Goal: Information Seeking & Learning: Learn about a topic

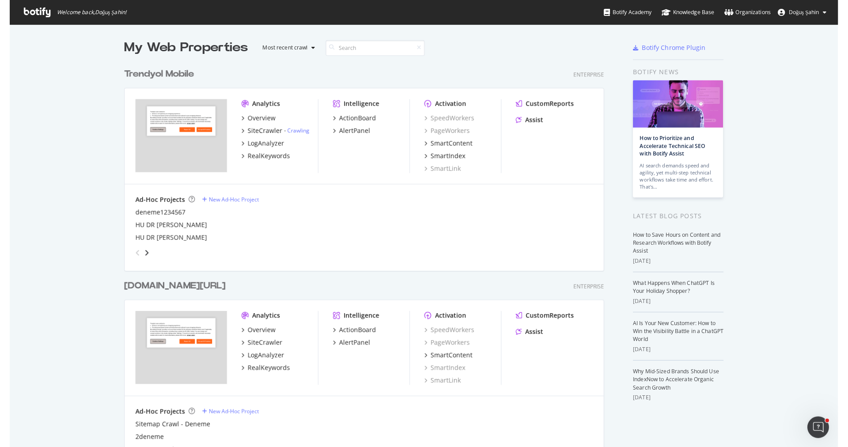
scroll to position [152, 0]
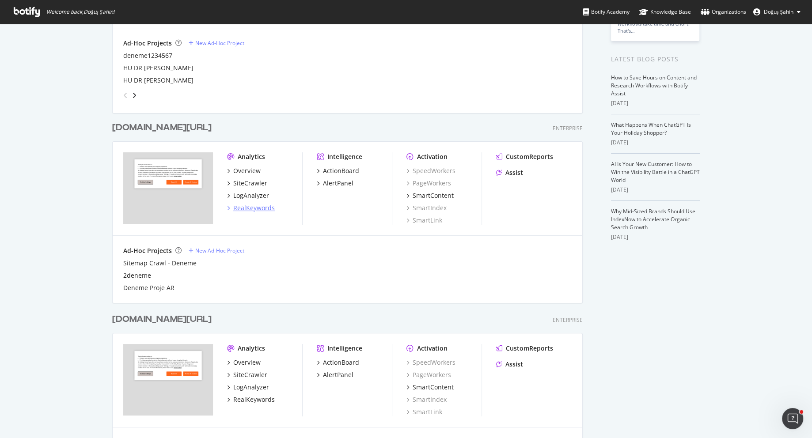
click at [261, 205] on div "RealKeywords" at bounding box center [254, 208] width 42 height 9
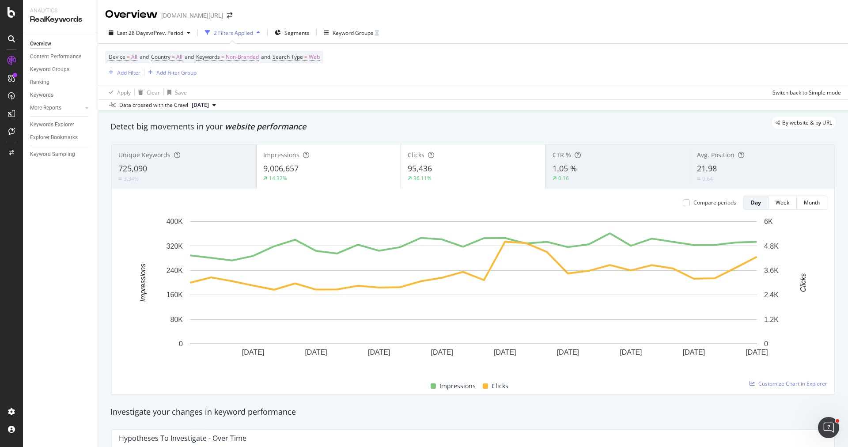
click at [432, 104] on div "Data crossed with the Crawl 2025 Aug. 29th" at bounding box center [473, 104] width 750 height 11
click at [295, 32] on span "Segments" at bounding box center [296, 33] width 25 height 8
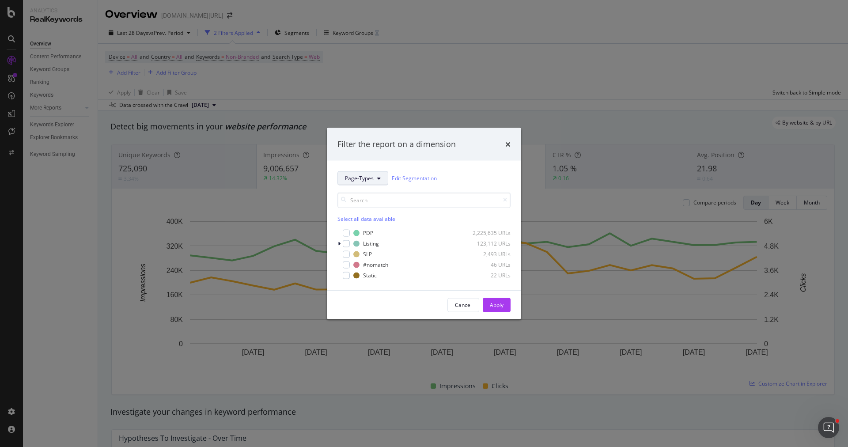
click at [361, 178] on span "Page-Types" at bounding box center [359, 178] width 29 height 8
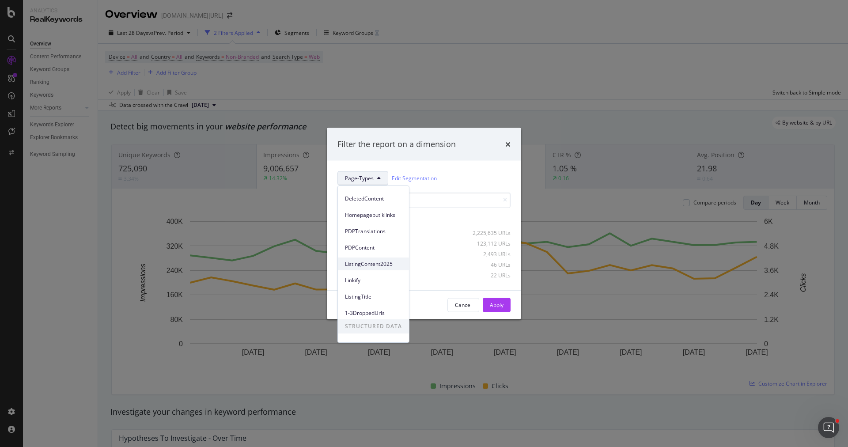
scroll to position [33, 0]
click at [382, 260] on span "ListingContent2025" at bounding box center [373, 259] width 57 height 8
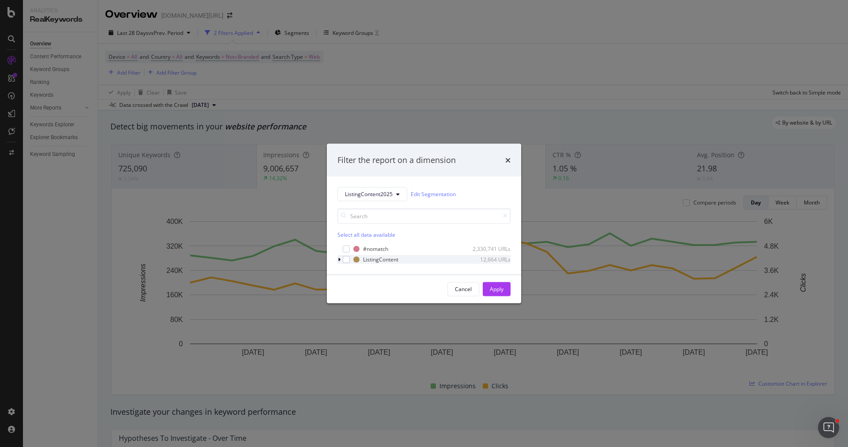
click at [337, 260] on div "modal" at bounding box center [339, 259] width 5 height 9
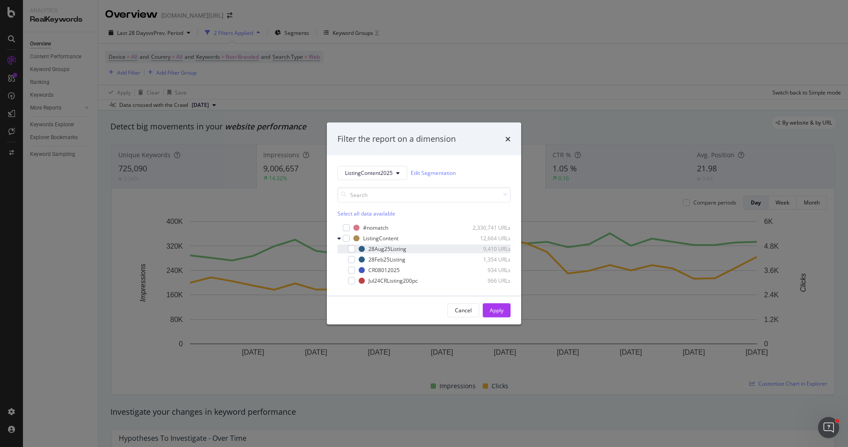
click at [355, 250] on div "28Aug25Listing 9,410 URLs" at bounding box center [423, 248] width 173 height 9
click at [503, 311] on div "Apply" at bounding box center [497, 311] width 14 height 8
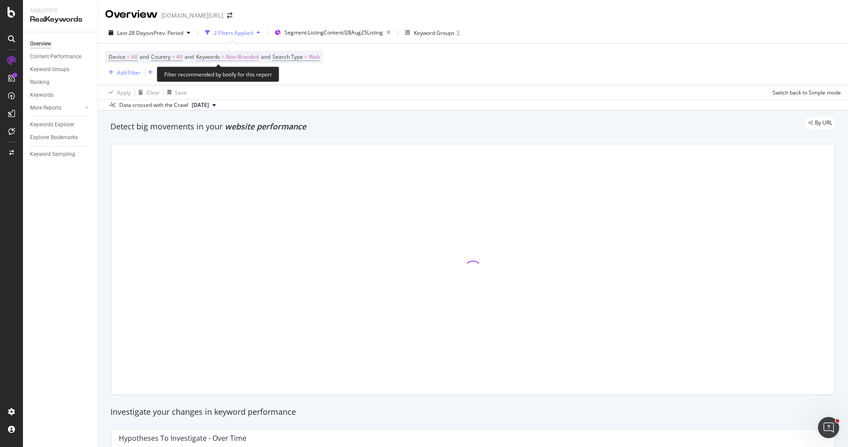
click at [224, 57] on span "=" at bounding box center [222, 57] width 3 height 8
click at [236, 81] on div "Non-Branded" at bounding box center [232, 77] width 47 height 13
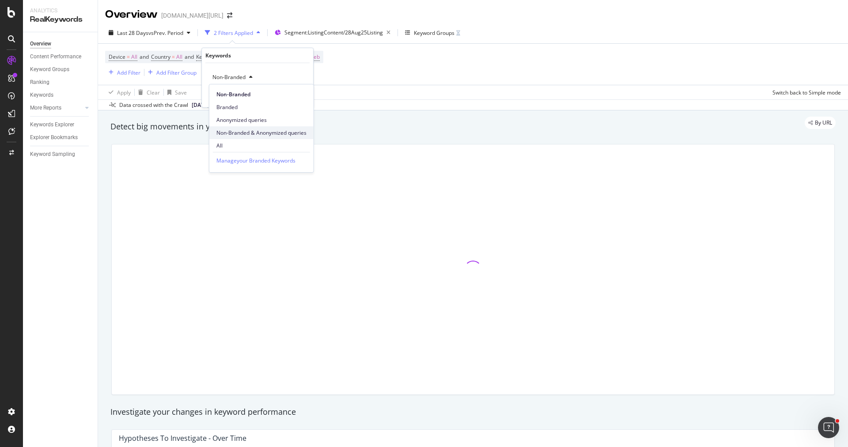
click at [254, 129] on span "Non-Branded & Anonymized queries" at bounding box center [261, 133] width 90 height 8
click at [301, 101] on div "Non-Branded & Anonymized queries Cancel Add filter Apply" at bounding box center [261, 85] width 118 height 44
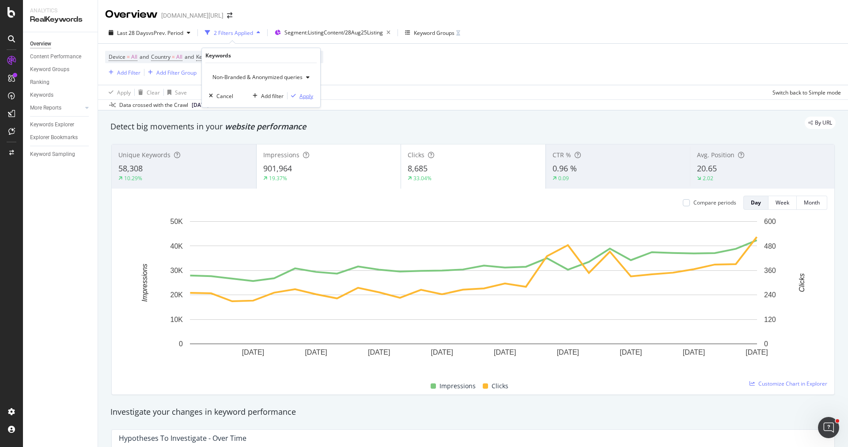
click at [304, 95] on div "Apply" at bounding box center [306, 96] width 14 height 8
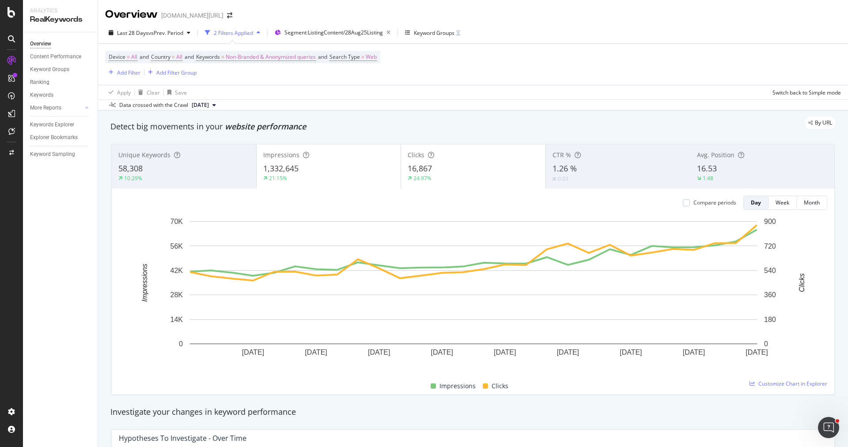
click at [197, 167] on div "58,308" at bounding box center [183, 168] width 131 height 11
click at [199, 170] on div "58,308" at bounding box center [183, 168] width 131 height 11
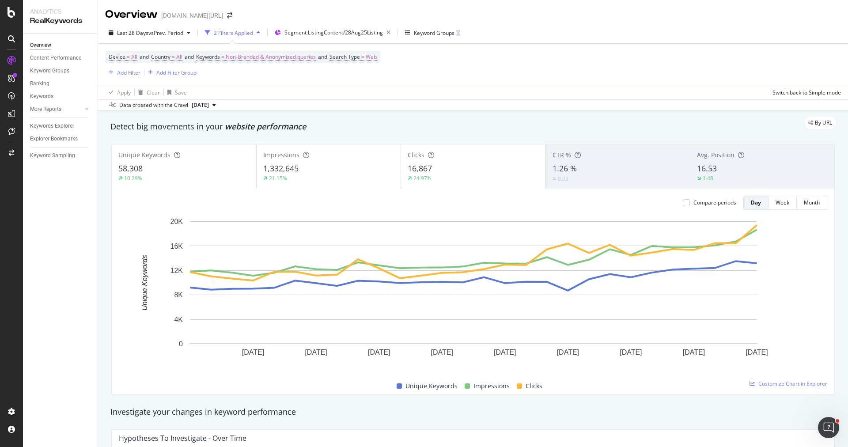
click at [456, 167] on div "16,867" at bounding box center [473, 168] width 131 height 11
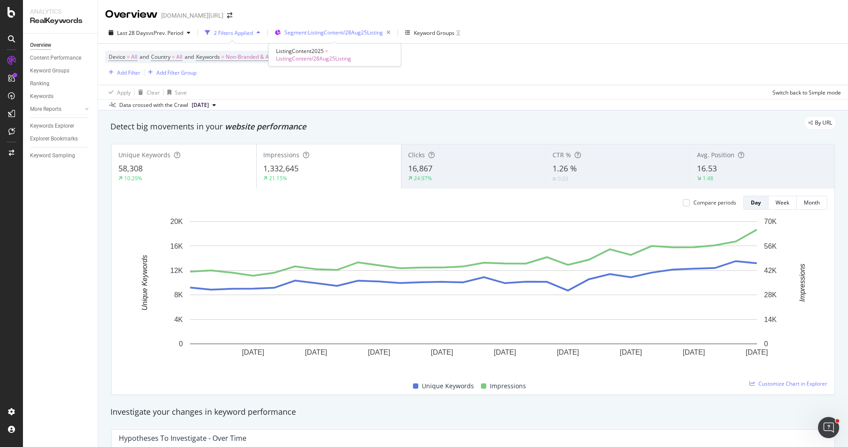
click at [338, 29] on span "Segment: ListingContent/28Aug25Listing" at bounding box center [333, 33] width 98 height 8
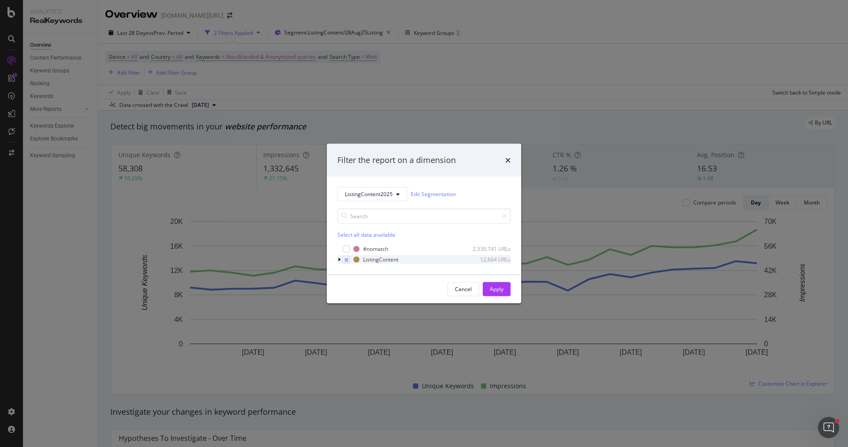
click at [339, 261] on icon "modal" at bounding box center [339, 259] width 3 height 5
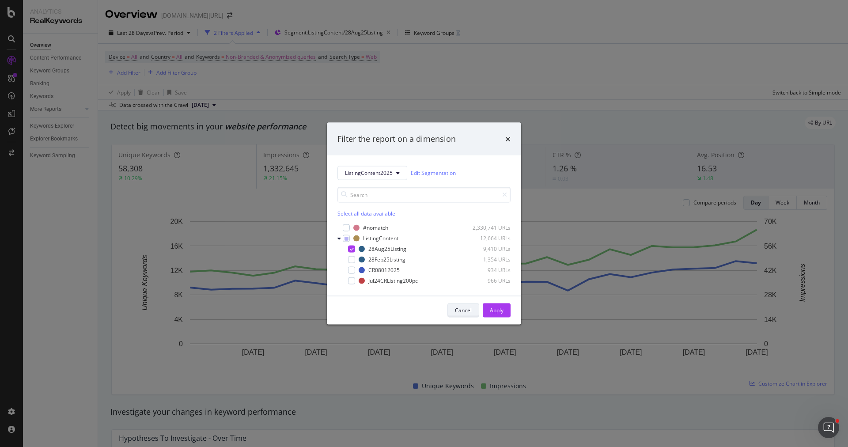
click at [457, 311] on div "Cancel" at bounding box center [463, 311] width 17 height 8
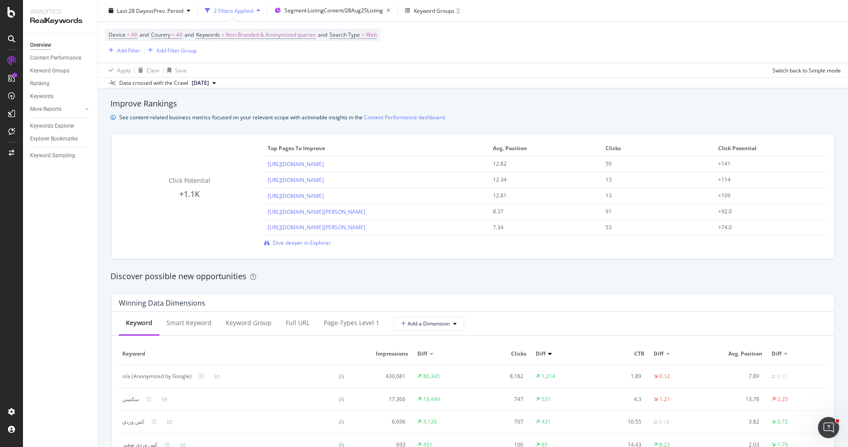
scroll to position [659, 0]
